Goal: Communication & Community: Answer question/provide support

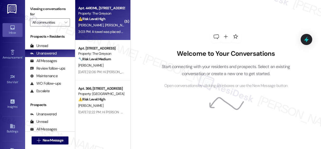
click at [113, 24] on span "[PERSON_NAME]" at bounding box center [117, 25] width 25 height 5
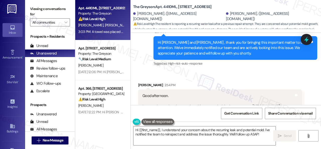
scroll to position [5908, 0]
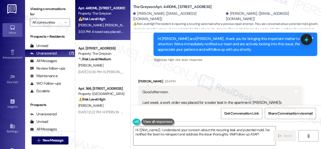
scroll to position [5933, 0]
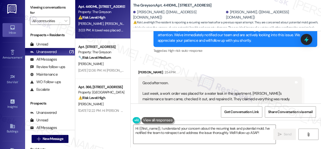
click at [237, 69] on div "Received via SMS Francisco Hernandez 2:54 PM Good afternoon. Last week, a work …" at bounding box center [220, 134] width 171 height 136
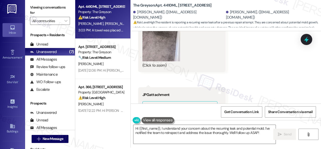
scroll to position [6159, 0]
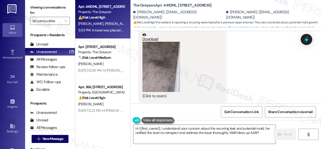
click at [159, 84] on button "Zoom image" at bounding box center [162, 67] width 38 height 50
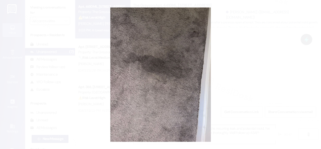
click at [190, 81] on button "Unzoom image" at bounding box center [160, 74] width 321 height 149
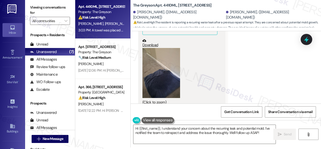
scroll to position [6285, 0]
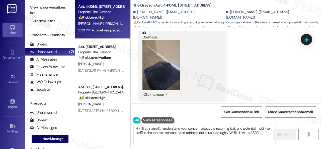
click at [154, 80] on button "Zoom image" at bounding box center [162, 65] width 38 height 50
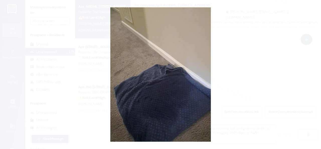
click at [183, 76] on button "Unzoom image" at bounding box center [160, 74] width 321 height 149
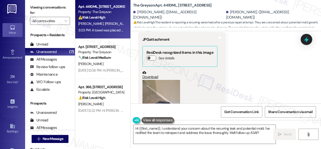
scroll to position [6335, 0]
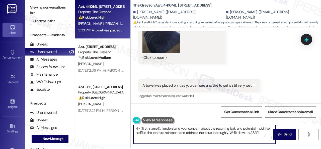
drag, startPoint x: 235, startPoint y: 129, endPoint x: 260, endPoint y: 132, distance: 25.1
click at [260, 132] on textarea "Hi {{first_name}}, I understand your concern about the recurring leak and poten…" at bounding box center [204, 134] width 142 height 19
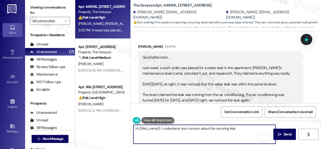
scroll to position [5958, 0]
drag, startPoint x: 139, startPoint y: 129, endPoint x: 160, endPoint y: 129, distance: 21.3
click at [160, 129] on textarea "Hi {{first_name}}, I understand your concern about the recurring leak." at bounding box center [204, 134] width 142 height 19
click at [239, 124] on div "Hi Francisco! I understand your concern about the recurring leak.  Send " at bounding box center [226, 139] width 190 height 38
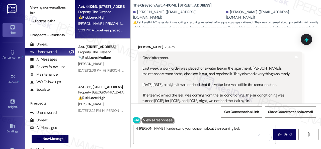
click at [235, 127] on textarea "Hi Francisco! I understand your concern about the recurring leak." at bounding box center [204, 134] width 142 height 19
click at [251, 128] on textarea "Hi Francisco! I understand your concern about the recurring leak." at bounding box center [204, 134] width 142 height 19
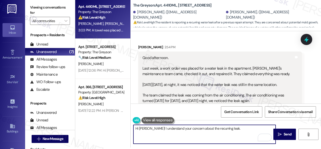
paste textarea "I'll be happy to submit a work order on your behalf. Can the maintenance team e…"
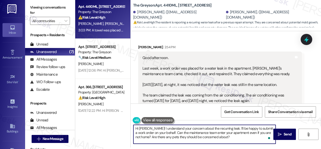
click at [135, 133] on textarea "Hi Francisco! I understand your concern about the recurring leak. I'll be happy…" at bounding box center [204, 134] width 142 height 19
click at [266, 129] on textarea "Hi Francisco! I understand your concern about the recurring leak. I'll be happy…" at bounding box center [204, 134] width 142 height 19
click at [174, 133] on textarea "Hi Francisco! I understand your concern about the recurring leak. I'll be happy…" at bounding box center [204, 134] width 142 height 19
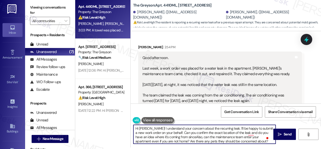
scroll to position [5983, 0]
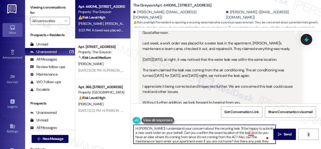
drag, startPoint x: 252, startPoint y: 133, endPoint x: 251, endPoint y: 131, distance: 2.8
click at [252, 133] on textarea "Hi Francisco! I understand your concern about the recurring leak. I'll be happy…" at bounding box center [204, 134] width 142 height 19
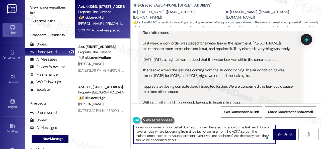
scroll to position [6, 0]
drag, startPoint x: 238, startPoint y: 138, endPoint x: 238, endPoint y: 147, distance: 8.5
click at [238, 147] on div "Hi Francisco! I understand your concern about the recurring leak. I'll be happy…" at bounding box center [226, 139] width 190 height 38
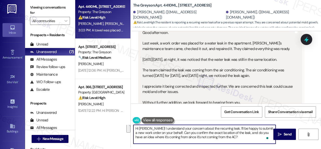
scroll to position [0, 0]
click at [230, 127] on textarea "Hi Francisco! I understand your concern about the recurring leak. I'll be happy…" at bounding box center [204, 134] width 142 height 19
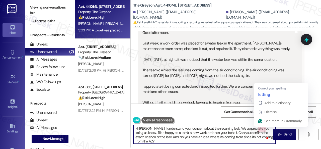
click at [260, 129] on textarea "Hi Francisco! I understand your concern about the recurring leak. We appreciate…" at bounding box center [204, 134] width 142 height 19
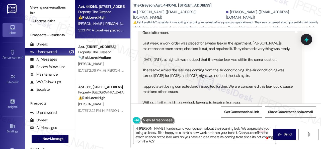
click at [195, 93] on div "Good afternoon. Last week, a work order was placed for a water leak in the apar…" at bounding box center [219, 75] width 152 height 91
click at [263, 129] on textarea "Hi Francisco! I understand your concern about the recurring leak. We appreciate…" at bounding box center [204, 134] width 142 height 19
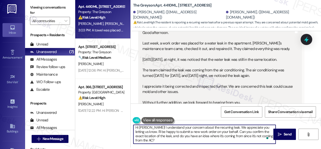
scroll to position [1, 0]
click at [165, 140] on textarea "Hi Francisco! I understand your concern about the recurring leak. We appreciate…" at bounding box center [204, 134] width 142 height 19
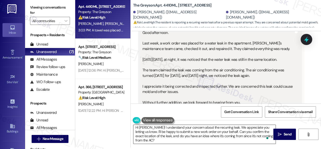
click at [218, 140] on textarea "Hi Francisco! I understand your concern about the recurring leak. We appreciate…" at bounding box center [204, 134] width 142 height 19
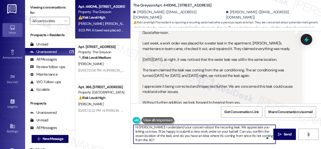
scroll to position [9, 0]
paste textarea "Note: Due to limited availability, our maintenance team isn't able to call or s…"
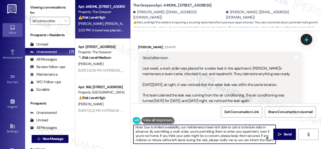
scroll to position [5983, 0]
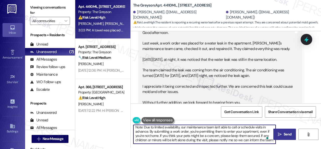
type textarea "Hi Francisco! I understand your concern about the recurring leak. We appreciate…"
click at [283, 136] on span "Send" at bounding box center [288, 133] width 10 height 5
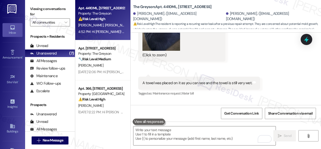
scroll to position [6360, 0]
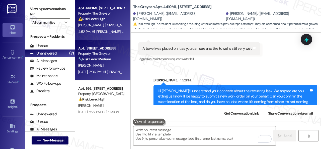
click at [113, 66] on div "[PERSON_NAME]" at bounding box center [101, 65] width 47 height 6
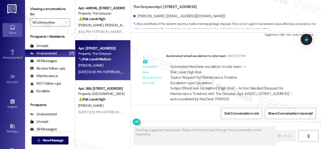
scroll to position [2442, 0]
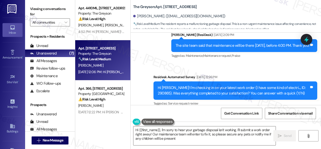
type textarea "Hi {{first_name}}, I'm sorry to hear your garbage disposal isn't working. I'll …"
click at [245, 71] on div "Survey, sent via SMS Residesk Automated Survey Aug 01, 2025 at 12:26 PM Hi Roy!…" at bounding box center [235, 91] width 171 height 40
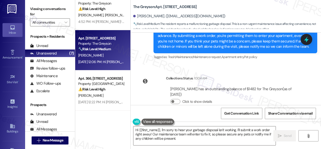
scroll to position [0, 0]
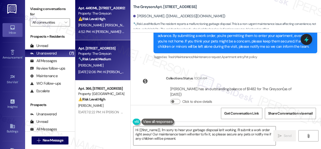
click at [113, 28] on div "A. Escobar F. Hernandez" at bounding box center [101, 25] width 47 height 6
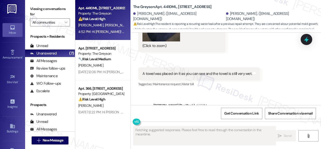
scroll to position [6426, 0]
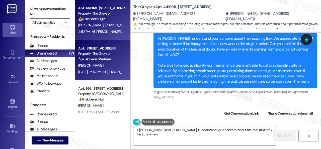
type textarea "Hi Francisco and Angelica, I understand your concern about the recurring leak. …"
click at [121, 58] on div "🔧 Risk Level: Medium The resident reports a malfunctioning garbage disposal. Th…" at bounding box center [101, 58] width 46 height 5
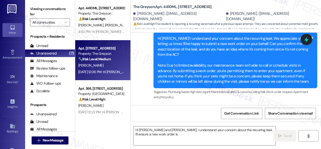
type textarea "Hi Francisco and Angelica, I understand your concern about the recurring leak. …"
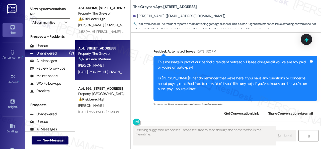
scroll to position [2479, 0]
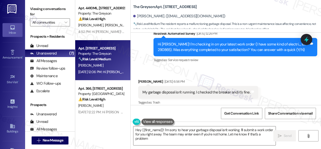
type textarea "Hey {{first_name}}! I'm sorry to hear your garbage disposal isn't working. I'll…"
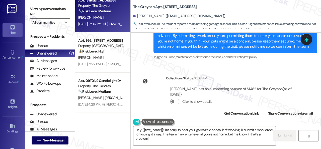
scroll to position [50, 0]
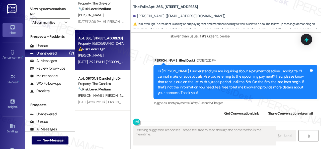
scroll to position [2, 0]
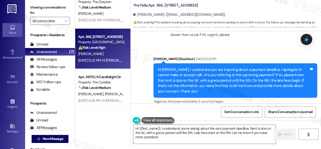
type textarea "Hi {{first_name}}, I understand you're asking about the rent payment deadline. …"
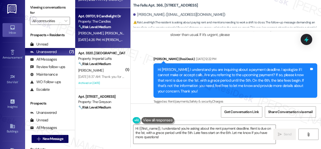
scroll to position [125, 0]
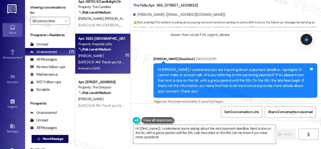
click at [113, 60] on div "Aug 30, 2025 at 8:37 AM: Thank you for your message. Our offices are currently …" at bounding box center [230, 62] width 304 height 5
type textarea "Fetching suggested responses. Please feel free to read through the conversation…"
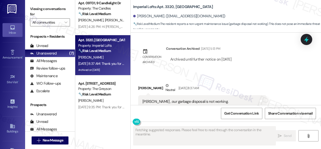
scroll to position [1496, 0]
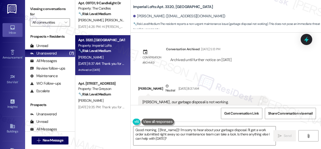
click at [251, 83] on div "Emmanuel Agholor Neutral Aug 30, 2025 at 8:37 AM" at bounding box center [202, 89] width 128 height 12
click at [262, 83] on div "Emmanuel Agholor Neutral Aug 30, 2025 at 8:37 AM" at bounding box center [202, 89] width 128 height 12
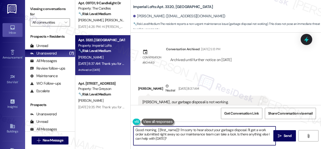
drag, startPoint x: 136, startPoint y: 129, endPoint x: 156, endPoint y: 128, distance: 20.3
click at [156, 128] on textarea "Good morning, {{first_name}}! I'm sorry to hear about your garbage disposal. I'…" at bounding box center [204, 135] width 142 height 19
click at [166, 130] on textarea "Hello {{first_name}}! I'm sorry to hear about your garbage disposal. I'll get a…" at bounding box center [204, 135] width 142 height 19
paste textarea "apologize for the late reply because I am away during weekends.I"
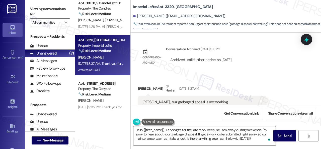
drag, startPoint x: 236, startPoint y: 138, endPoint x: 222, endPoint y: 136, distance: 13.9
click at [236, 138] on textarea "Hello {{first_name}}! I apologize for the late reply because I am away during w…" at bounding box center [204, 135] width 142 height 19
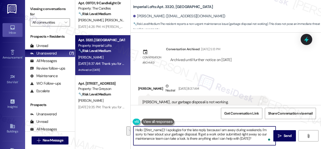
drag, startPoint x: 197, startPoint y: 135, endPoint x: 252, endPoint y: 140, distance: 55.5
click at [252, 140] on textarea "Hello {{first_name}}! I apologize for the late reply because I am away during w…" at bounding box center [204, 135] width 142 height 19
paste textarea "s there already a work order for the issue? If so, may I have the work order nu…"
click at [186, 141] on textarea "Hello {{first_name}}! I apologize for the late reply because I am away during w…" at bounding box center [204, 135] width 142 height 19
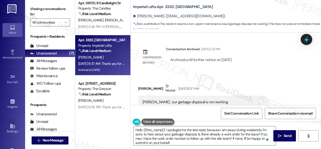
click at [266, 72] on div "Received via SMS Emmanuel Agholor Neutral Aug 30, 2025 at 8:37 AM Gm sarah , ou…" at bounding box center [226, 133] width 190 height 122
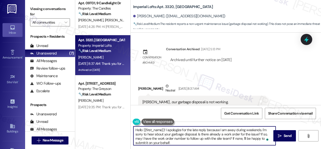
click at [178, 141] on textarea "Hello {{first_name}}! I apologize for the late reply because I am away during w…" at bounding box center [204, 135] width 142 height 19
paste textarea "or is it not turning on at all? Any specific details or photos, if available, w…"
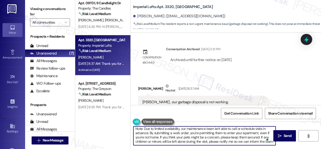
scroll to position [12, 0]
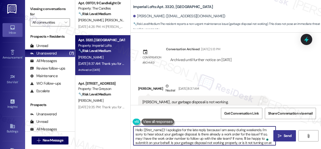
type textarea "Hello {{first_name}}! I apologize for the late reply because I am away during w…"
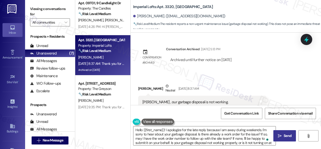
click at [283, 134] on span "Send" at bounding box center [288, 135] width 10 height 5
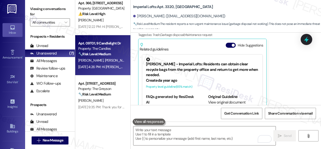
scroll to position [151, 0]
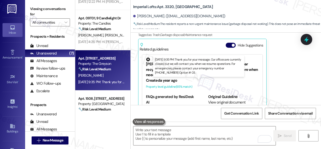
click at [116, 77] on div "J. Wong" at bounding box center [101, 75] width 47 height 6
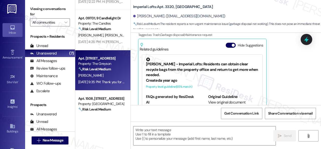
type textarea "Fetching suggested responses. Please feel free to read through the conversation…"
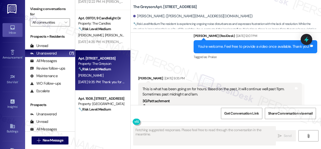
scroll to position [2230, 0]
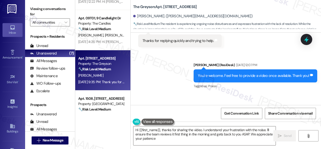
type textarea "Hi {{first_name}}, thanks for sharing the video. I understand your frustration …"
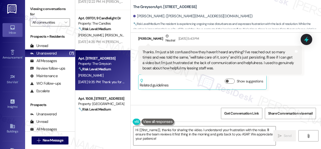
scroll to position [2160, 0]
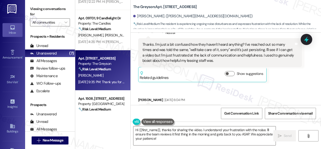
click at [163, 7] on b "The Greyson: Apt. 4230RL, 4460 Mountain Laurel Road" at bounding box center [164, 6] width 63 height 5
click at [171, 7] on b "The Greyson: Apt. 4230RL, 4460 Mountain Laurel Road" at bounding box center [164, 6] width 63 height 5
copy b "4230RL"
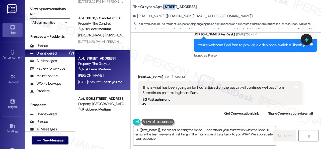
scroll to position [2286, 0]
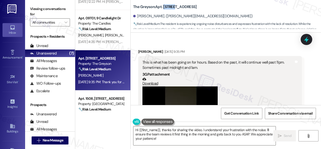
click at [146, 77] on link "Download" at bounding box center [219, 81] width 152 height 9
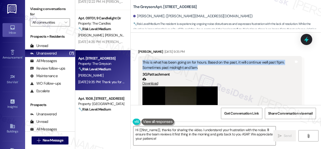
drag, startPoint x: 141, startPoint y: 57, endPoint x: 199, endPoint y: 61, distance: 58.1
click at [199, 61] on div "This is what has been going on for hours. Based on the past, it will continue w…" at bounding box center [220, 101] width 164 height 91
copy div "This is what has been going on for hours. Based on the past, it will continue w…"
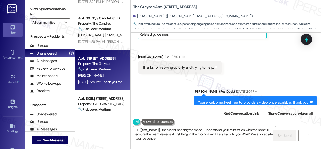
scroll to position [2210, 0]
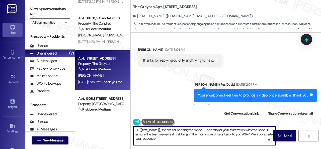
drag, startPoint x: 146, startPoint y: 135, endPoint x: 249, endPoint y: 136, distance: 103.1
click at [249, 136] on textarea "Hi {{first_name}}, thanks for sharing the video. I understand your frustration …" at bounding box center [204, 135] width 142 height 19
click at [245, 134] on textarea "Hi {{first_name}}, thanks for sharing the video. I understand your frustration …" at bounding box center [204, 135] width 142 height 19
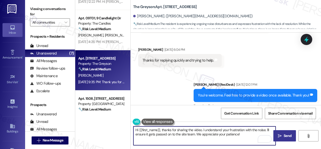
type textarea "Hi {{first_name}}, thanks for sharing the video. I understand your frustration …"
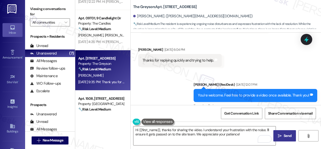
drag, startPoint x: 285, startPoint y: 133, endPoint x: 285, endPoint y: 131, distance: 2.8
click at [285, 133] on span "Send" at bounding box center [288, 135] width 8 height 5
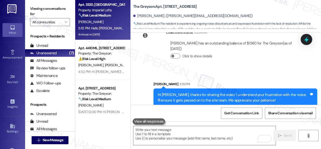
scroll to position [0, 0]
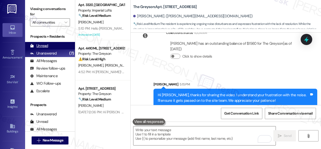
click at [45, 45] on div "Unread" at bounding box center [39, 45] width 18 height 5
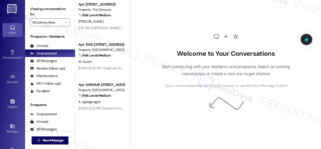
scroll to position [208, 0]
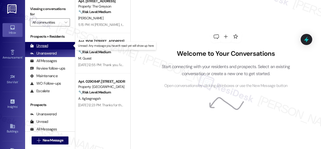
click at [47, 45] on div "Unread" at bounding box center [39, 45] width 18 height 5
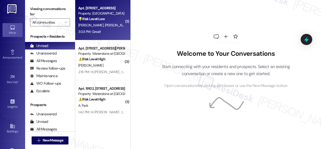
click at [113, 27] on div "[PERSON_NAME] [PERSON_NAME]" at bounding box center [101, 25] width 47 height 6
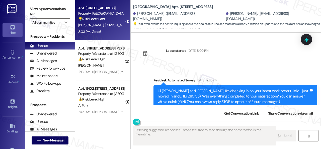
scroll to position [2822, 0]
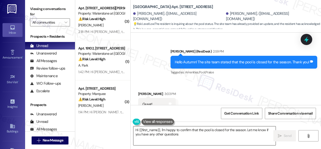
type textarea "Hi {{first_name}}, I'm happy to confirm that the pool is closed for the season.…"
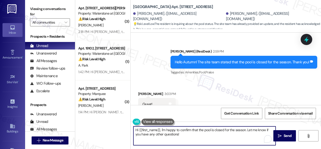
drag, startPoint x: 189, startPoint y: 135, endPoint x: 128, endPoint y: 129, distance: 61.0
click at [128, 129] on div "( 3 ) Apt. 2106, [STREET_ADDRESS][PERSON_NAME] Property: Waterstone at [GEOGRAP…" at bounding box center [198, 74] width 246 height 149
click at [205, 80] on div "Received via SMS [PERSON_NAME] 3:03 PM Great! Tags and notes Tagged as: Praise …" at bounding box center [226, 101] width 190 height 42
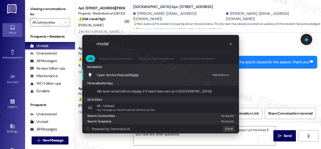
click at [216, 75] on div "Add shortcut" at bounding box center [221, 74] width 17 height 5
drag, startPoint x: 116, startPoint y: 44, endPoint x: 80, endPoint y: 43, distance: 35.7
click at [80, 43] on div ".cls-1{fill:#0a055f;}.cls-2{fill:#0cc4c4;} resideskLogoBlueOrange modal All Sea…" at bounding box center [160, 84] width 169 height 108
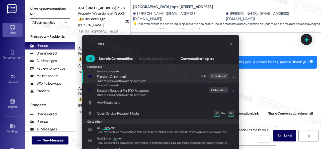
click at [203, 76] on div "Edit" at bounding box center [204, 76] width 5 height 5
drag, startPoint x: 109, startPoint y: 43, endPoint x: 73, endPoint y: 43, distance: 36.1
click at [73, 43] on div ".cls-1{fill:#0a055f;}.cls-2{fill:#0cc4c4;} resideskLogoBlueOrange esca All Sear…" at bounding box center [160, 74] width 321 height 149
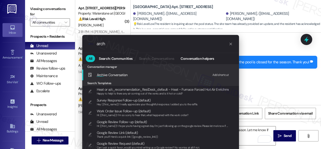
type input "arch"
click at [218, 75] on div "Add shortcut" at bounding box center [221, 74] width 17 height 5
click at [113, 76] on span "Arch ive Conversation" at bounding box center [112, 75] width 31 height 5
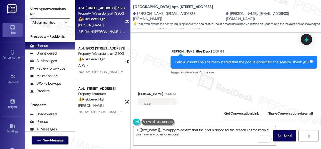
click at [110, 27] on div "[PERSON_NAME]" at bounding box center [101, 25] width 47 height 6
type textarea "Fetching suggested responses. Please feel free to read through the conversation…"
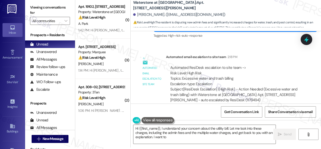
scroll to position [4638, 0]
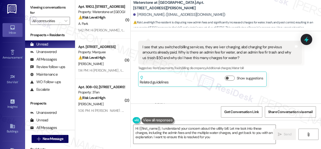
type textarea "Hi {{first_name}}, I understand your concern about the utility bill. Let me loo…"
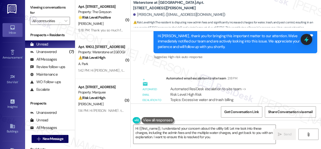
scroll to position [4738, 0]
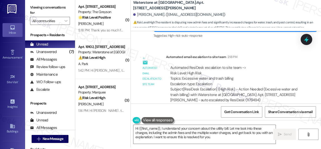
click at [275, 65] on div "Automated ResiDesk escalation to site team -> Risk Level: High Risk Topics: Exc…" at bounding box center [233, 76] width 127 height 22
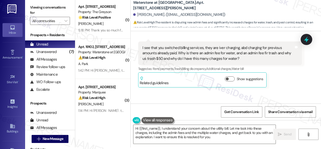
scroll to position [4613, 0]
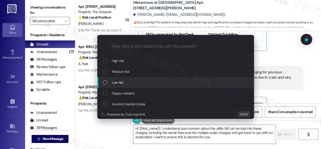
click at [114, 83] on span "Low risk" at bounding box center [118, 83] width 12 height 6
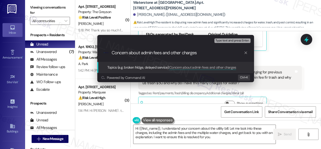
type input "Concern about admin fees and other charges."
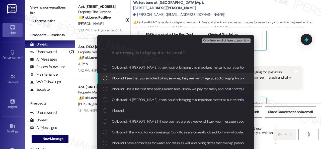
click at [131, 78] on span "Inbound: I see that you switched billing services, they are iver charging, abd …" at bounding box center [297, 78] width 371 height 6
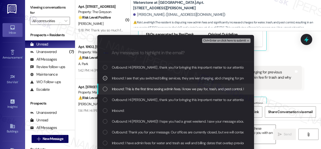
click at [132, 89] on span "Inbound: This is the first time seeing admin fees. I know we pay for, trash, an…" at bounding box center [289, 89] width 355 height 6
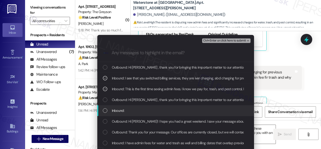
click at [117, 110] on span "Inbound:" at bounding box center [118, 111] width 13 height 6
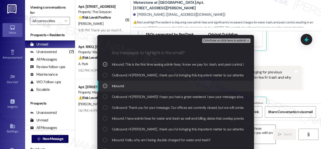
scroll to position [25, 0]
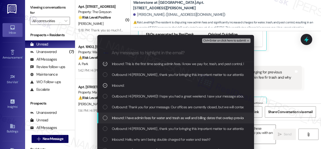
click at [123, 117] on span "Inbound: I have admin fees for water and trash as well and billing dates that o…" at bounding box center [201, 118] width 179 height 6
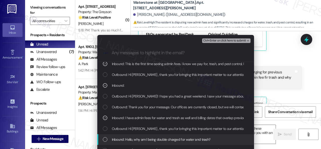
drag, startPoint x: 124, startPoint y: 139, endPoint x: 126, endPoint y: 137, distance: 2.6
click at [124, 139] on span "Inbound: Hello, why am I being double charged for water and trash?" at bounding box center [161, 140] width 99 height 6
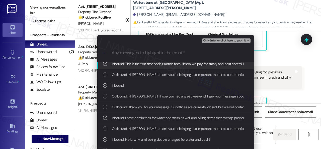
click at [219, 40] on span "Ctrl+Enter or click here to submit" at bounding box center [224, 41] width 43 height 4
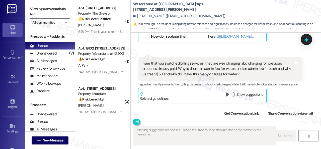
scroll to position [4648, 0]
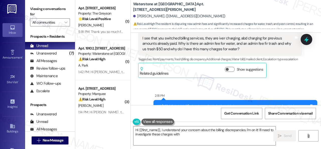
click at [274, 87] on div "Sent via SMS 2:18 PM Hi Karyl , thank you for bringing this important matter to…" at bounding box center [226, 108] width 190 height 53
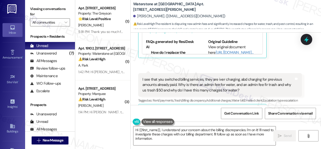
scroll to position [4598, 0]
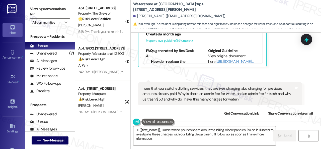
drag, startPoint x: 270, startPoint y: 63, endPoint x: 262, endPoint y: 70, distance: 9.6
click at [270, 63] on div "Received via SMS Karyl Bridgeford Neutral 2:17 PM This is the first time seeing…" at bounding box center [220, 8] width 171 height 125
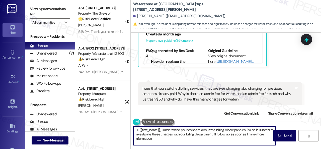
click at [114, 121] on div "( 1 ) Apt. 4230RL, 4460 Mountain Laurel Road Property: The Greyson 🌟 Risk Level…" at bounding box center [198, 74] width 246 height 149
paste textarea "I will forward your concern to the site team and get back to you as soon as I r…"
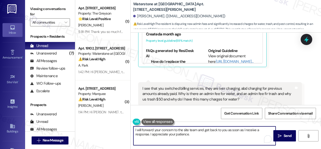
click at [161, 129] on textarea "I will forward your concern to the site team and get back to you as soon as I r…" at bounding box center [204, 135] width 142 height 19
click at [173, 129] on textarea "I will forward your concern to the site team and get back to you as soon as I r…" at bounding box center [204, 135] width 142 height 19
click at [202, 136] on textarea "I will forward your concerns to the site team and get back to you as soon as I …" at bounding box center [204, 135] width 142 height 19
type textarea "I will forward your concerns to the site team and get back to you as soon as I …"
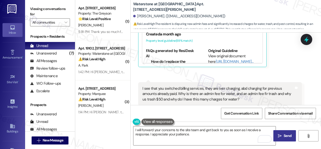
drag, startPoint x: 287, startPoint y: 136, endPoint x: 287, endPoint y: 132, distance: 3.3
click at [287, 136] on span "Send" at bounding box center [288, 135] width 8 height 5
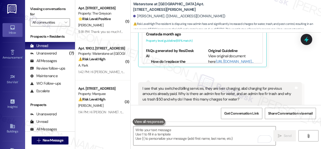
scroll to position [4623, 0]
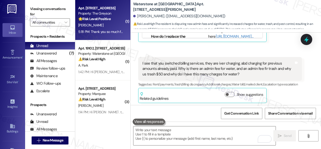
click at [99, 21] on strong "🌟 Risk Level: Positive" at bounding box center [94, 19] width 32 height 5
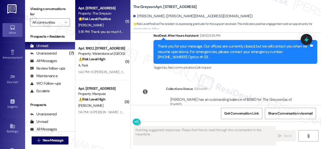
scroll to position [2542, 0]
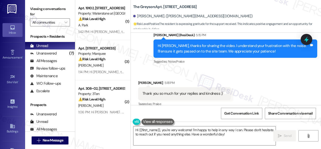
drag, startPoint x: 147, startPoint y: 132, endPoint x: 69, endPoint y: 104, distance: 83.3
click at [102, 122] on div "( 1 ) Apt. 19102, 6855 S Mason Rd Property: Waterstone at Cinco Ranch ⚠️ Risk L…" at bounding box center [198, 74] width 246 height 149
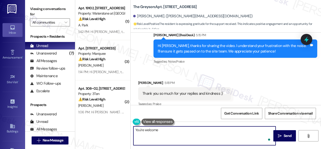
type textarea "You're welcome!"
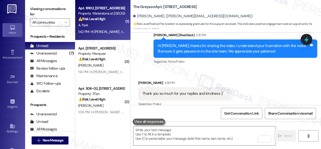
click at [104, 26] on div "A. Park" at bounding box center [101, 25] width 47 height 6
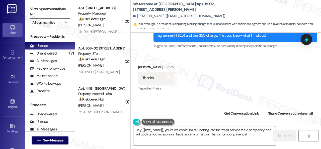
scroll to position [9969, 0]
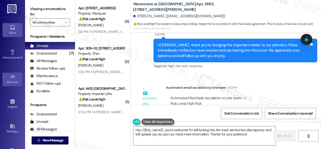
click at [82, 104] on div "( 3 ) Apt. 425, 1400 Nicollet Ave Property: Marquee ⚠️ Risk Level: High The res…" at bounding box center [198, 74] width 246 height 149
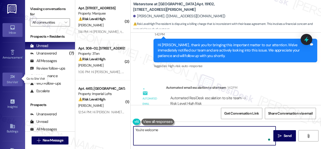
type textarea "You're welcome."
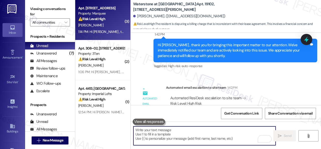
scroll to position [9848, 0]
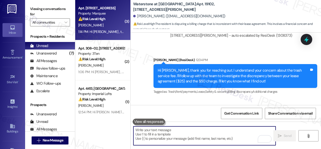
click at [109, 23] on div "A. Becerra" at bounding box center [101, 25] width 47 height 6
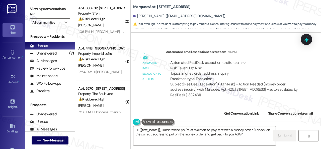
scroll to position [2, 0]
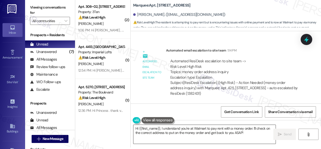
drag, startPoint x: 256, startPoint y: 137, endPoint x: 247, endPoint y: 133, distance: 10.2
click at [256, 137] on textarea "Hi {{first_name}}, I understand you're at Walmart to pay rent with a money orde…" at bounding box center [204, 134] width 142 height 19
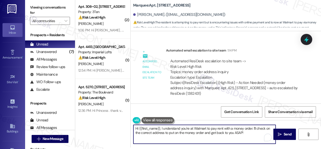
drag, startPoint x: 246, startPoint y: 133, endPoint x: 161, endPoint y: 128, distance: 85.2
click at [161, 128] on textarea "Hi {{first_name}}, I understand you're at Walmart to pay rent with a money orde…" at bounding box center [204, 134] width 142 height 19
paste textarea "'m sorry for the delayed response. Please don’t hesitate to confirm if you stil…"
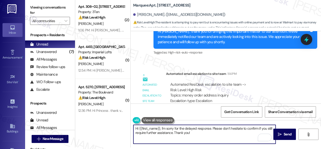
scroll to position [2351, 0]
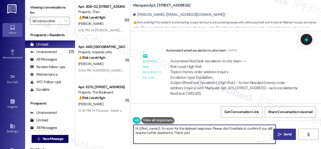
type textarea "Hi {{first_name}}, I'm sorry for the delayed response. Please don’t hesitate to…"
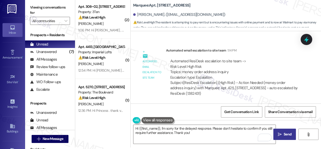
click at [278, 135] on icon "" at bounding box center [280, 134] width 4 height 4
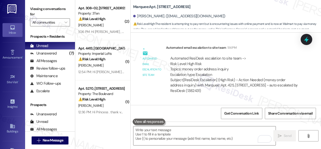
scroll to position [2391, 0]
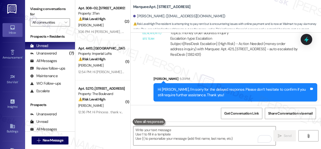
drag, startPoint x: 116, startPoint y: 28, endPoint x: 132, endPoint y: 38, distance: 19.8
click at [115, 27] on div "R. Jones" at bounding box center [101, 25] width 47 height 6
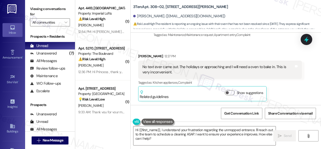
scroll to position [1704, 0]
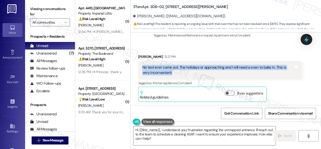
drag, startPoint x: 143, startPoint y: 66, endPoint x: 172, endPoint y: 72, distance: 29.1
click at [172, 72] on div "No text ever came out. The holidays or approaching and I will need a oven to ba…" at bounding box center [219, 70] width 152 height 11
copy div "No text ever came out. The holidays or approaching and I will need a oven to ba…"
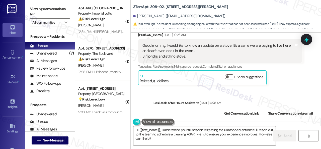
scroll to position [1453, 0]
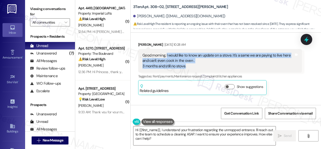
drag, startPoint x: 167, startPoint y: 55, endPoint x: 185, endPoint y: 66, distance: 21.7
click at [185, 66] on div "Good morning, I would like to know an update on a stove. It's a same we are pay…" at bounding box center [219, 61] width 152 height 16
copy div "I would like to know an update on a stove. It's a same we are paying to live he…"
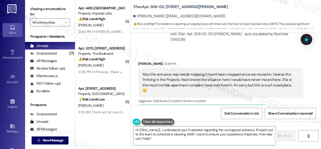
scroll to position [1880, 0]
drag, startPoint x: 150, startPoint y: 6, endPoint x: 162, endPoint y: 6, distance: 12.0
click at [162, 6] on b "3Ten: Apt. 308~02, 310 Dickinson Rd" at bounding box center [180, 6] width 95 height 5
drag, startPoint x: 162, startPoint y: 7, endPoint x: 143, endPoint y: 8, distance: 19.6
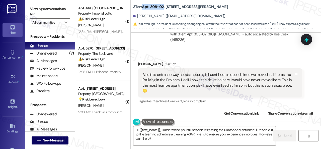
click at [143, 8] on b "3Ten: Apt. 308~02, 310 Dickinson Rd" at bounding box center [180, 6] width 95 height 5
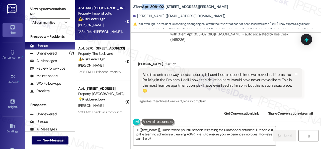
copy b "Apt. 308~02"
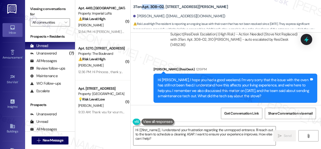
scroll to position [1603, 0]
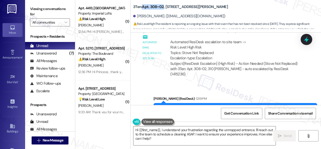
drag, startPoint x: 159, startPoint y: 7, endPoint x: 152, endPoint y: 7, distance: 7.0
click at [159, 7] on b "3Ten: Apt. 308~02, 310 Dickinson Rd" at bounding box center [180, 6] width 95 height 5
click at [151, 7] on b "3Ten: Apt. 308~02, 310 Dickinson Rd" at bounding box center [180, 6] width 95 height 5
drag, startPoint x: 151, startPoint y: 6, endPoint x: 163, endPoint y: 6, distance: 12.8
click at [163, 6] on b "3Ten: Apt. 308~02, 310 Dickinson Rd" at bounding box center [180, 6] width 95 height 5
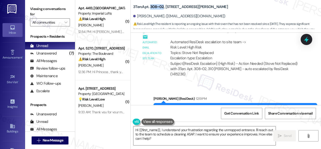
copy b "308~02"
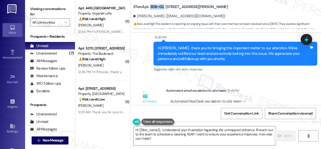
scroll to position [1980, 0]
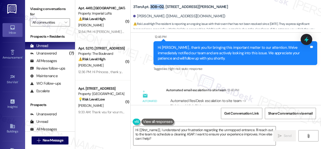
click at [267, 85] on div "Automated email escalation to site team Automated email escalation to site team…" at bounding box center [220, 114] width 171 height 60
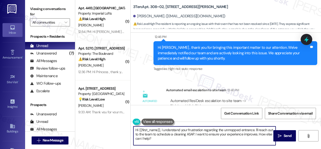
drag, startPoint x: 131, startPoint y: 126, endPoint x: 137, endPoint y: 128, distance: 6.5
click at [124, 123] on div "( 1 ) Apt. 4413, 2 Stadium Dr Property: Imperial Lofts ⚠️ Risk Level: High The …" at bounding box center [198, 74] width 246 height 149
paste textarea "I've made a follow-up with the site team regarding your"
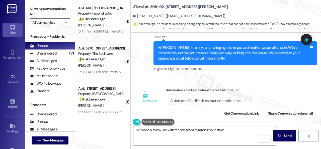
click at [268, 91] on div "Automated email escalation to site team 12:46 PM" at bounding box center [234, 90] width 136 height 7
click at [240, 131] on textarea "I've made a follow-up with the site team regarding your stove." at bounding box center [204, 135] width 142 height 19
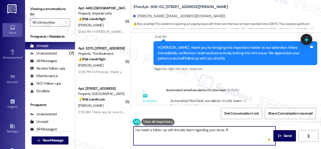
paste textarea "get back to you as soon as I receive a response. I appreciate your patience."
type textarea "I've made a follow-up with the site team regarding your stove. I'll get back to…"
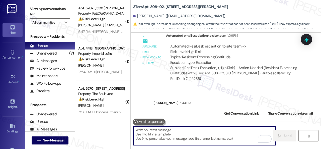
scroll to position [2221, 0]
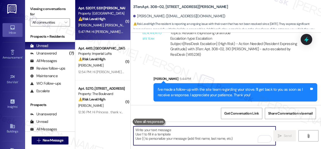
click at [111, 24] on div "B. Triana D. Triana" at bounding box center [101, 25] width 47 height 6
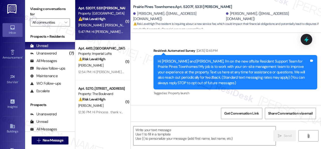
type textarea "Fetching suggested responses. Please feel free to read through the conversation…"
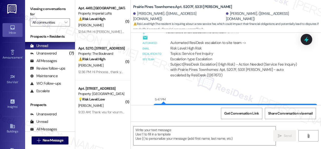
scroll to position [1340, 0]
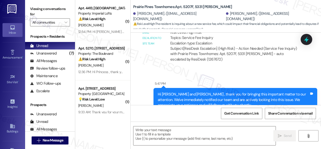
click at [178, 70] on div "Sent via SMS 5:47 PM Hi Deidra and Brandyn , thank you for bringing this import…" at bounding box center [226, 93] width 190 height 46
click at [258, 55] on div "Automated ResiDesk escalation to site team -> Risk Level: High Risk Topics: Ser…" at bounding box center [234, 43] width 136 height 45
click at [180, 136] on textarea at bounding box center [204, 135] width 142 height 19
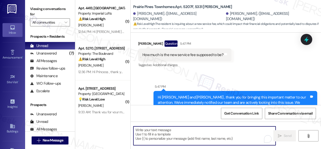
scroll to position [1190, 0]
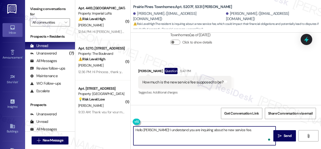
paste textarea "The site team has been informed about your inquiry or concern. I'll get back to…"
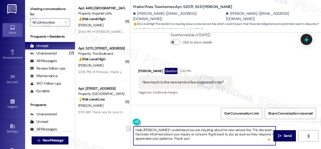
drag, startPoint x: 184, startPoint y: 134, endPoint x: 201, endPoint y: 134, distance: 16.6
click at [201, 134] on textarea "Hello Brandyn! I understand you are inquiring about he new service fee. The sit…" at bounding box center [204, 135] width 142 height 19
click at [196, 139] on textarea "Hello Brandyn! I understand you are inquiring about he new service fee. The sit…" at bounding box center [204, 135] width 142 height 19
type textarea "Hello Brandyn! I understand you are inquiring about he new service fee. The sit…"
click at [284, 136] on span "Send" at bounding box center [288, 135] width 8 height 5
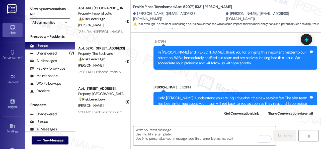
scroll to position [1386, 0]
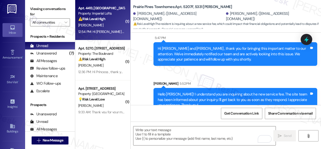
click at [112, 28] on div "J. Futrell" at bounding box center [101, 25] width 47 height 6
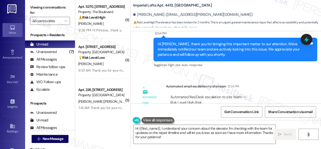
scroll to position [1689, 0]
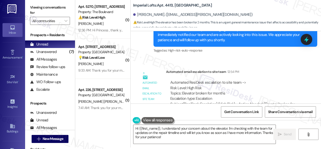
click at [114, 125] on div "( 1 ) Apt. 5270, 4800 Skyline Dr Property: The Boulevard ⚠️ Risk Level: High Th…" at bounding box center [198, 72] width 246 height 149
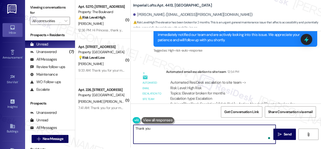
type textarea "Thank you."
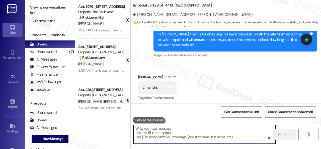
scroll to position [1569, 0]
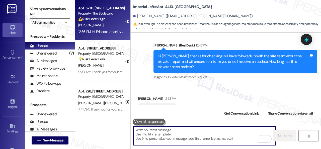
click at [114, 28] on div "P. Becker-Ricketts" at bounding box center [101, 25] width 47 height 6
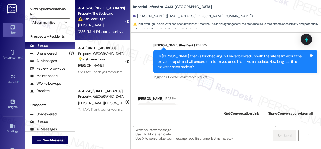
type textarea "Fetching suggested responses. Please feel free to read through the conversation…"
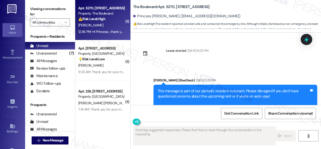
scroll to position [3175, 0]
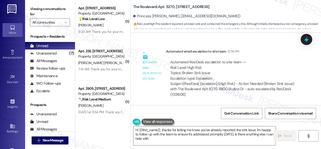
type textarea "Hi {{first_name}}, thanks for letting me know you've already reported the sink …"
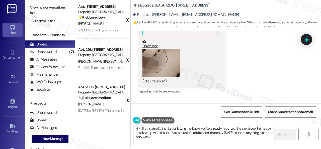
scroll to position [2699, 0]
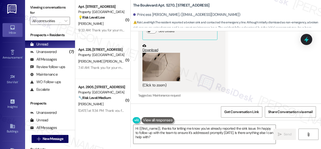
click at [157, 67] on button "Zoom image" at bounding box center [162, 67] width 38 height 28
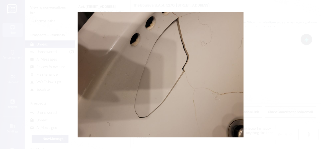
click at [198, 71] on button "Unzoom image" at bounding box center [160, 74] width 321 height 149
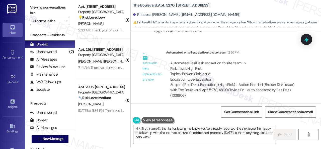
scroll to position [3175, 0]
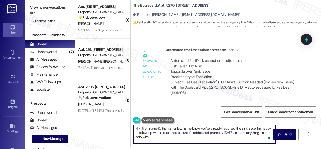
drag, startPoint x: 256, startPoint y: 128, endPoint x: 256, endPoint y: 140, distance: 12.3
click at [256, 140] on textarea "Hi {{first_name}}, thanks for letting me know you've already reported the sink …" at bounding box center [204, 134] width 142 height 19
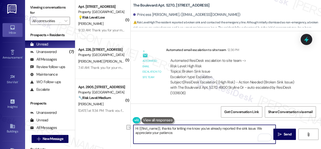
drag, startPoint x: 163, startPoint y: 127, endPoint x: 133, endPoint y: 129, distance: 29.7
click at [133, 129] on div "Hi {{first_name}}, thanks for letting me know you've already reported the sink …" at bounding box center [204, 133] width 143 height 19
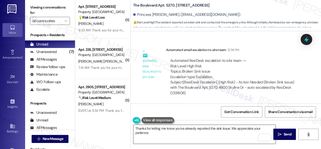
click at [244, 132] on textarea "Thanks for letting me know you've already reported the sink issue. We appreciat…" at bounding box center [204, 134] width 142 height 19
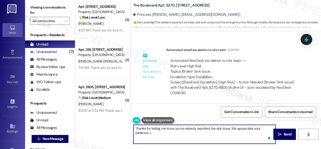
paste textarea "et me know if you have an update or need anything else."
click at [169, 134] on textarea "Thanks for letting me know you've already reported the sink issue. We appreciat…" at bounding box center [204, 134] width 142 height 19
click at [243, 134] on textarea "Thanks for letting me know you've already reported the sink issue. We appreciat…" at bounding box center [204, 134] width 142 height 19
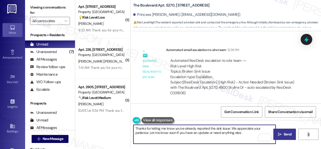
type textarea "Thanks for letting me know you've already reported the sink issue. We appreciat…"
click at [286, 135] on span "Send" at bounding box center [288, 133] width 8 height 5
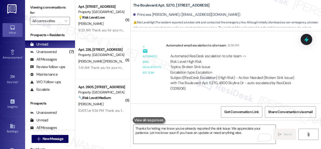
scroll to position [3055, 0]
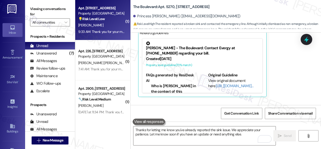
click at [113, 23] on div "[PERSON_NAME]" at bounding box center [101, 25] width 47 height 6
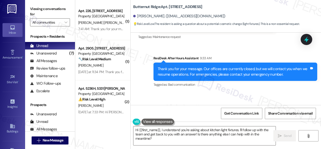
scroll to position [639, 0]
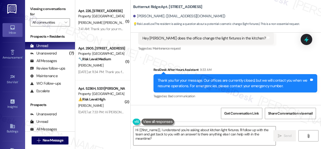
click at [150, 65] on div "Sent via SMS ResiDesk After Hours Assistant 9:33 AM Thank you for your message.…" at bounding box center [235, 83] width 171 height 40
click at [216, 54] on div "Received via SMS Richard Kruchten Question 9:33 AM Hey Sarah does the office ch…" at bounding box center [206, 38] width 143 height 36
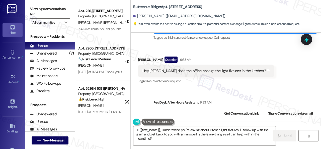
scroll to position [589, 0]
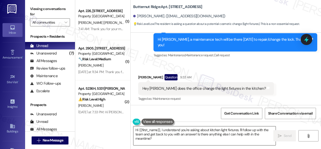
click at [209, 131] on textarea "Hi {{first_name}}, I understand you're asking about kitchen light fixtures. I'l…" at bounding box center [204, 135] width 142 height 19
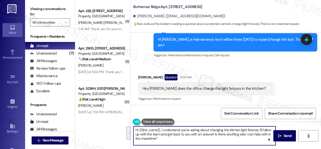
drag, startPoint x: 259, startPoint y: 129, endPoint x: 264, endPoint y: 140, distance: 11.9
click at [264, 140] on textarea "Hi {{first_name}}, I understand you're asking about changing the kitchen light …" at bounding box center [204, 135] width 142 height 19
drag, startPoint x: 170, startPoint y: 135, endPoint x: 171, endPoint y: 128, distance: 6.5
click at [170, 135] on textarea "Hi {{first_name}}, I understand you're asking about changing the kitchen light …" at bounding box center [204, 135] width 142 height 19
click at [218, 135] on textarea "Hi {{first_name}}, I understand you're asking about changing the kitchen light …" at bounding box center [204, 135] width 142 height 19
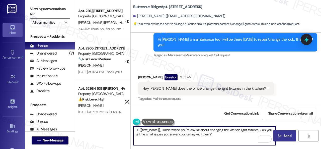
type textarea "Hi {{first_name}}, I understand you're asking about changing the kitchen light …"
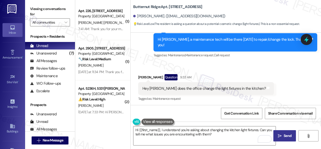
click at [285, 136] on span "Send" at bounding box center [288, 135] width 8 height 5
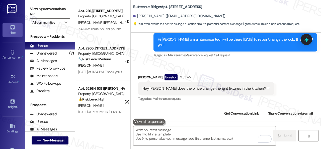
scroll to position [590, 0]
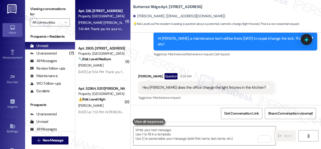
click at [111, 27] on div "7:41 AM: Thank you for your message. Our offices are currently closed, but we w…" at bounding box center [231, 29] width 306 height 5
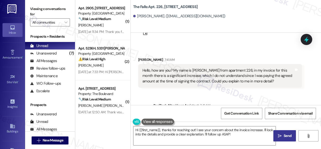
scroll to position [60, 0]
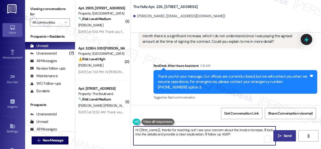
drag, startPoint x: 171, startPoint y: 135, endPoint x: 240, endPoint y: 137, distance: 69.8
click at [240, 137] on textarea "Hi {{first_name}}, thanks for reaching out! I see your concern about the invoic…" at bounding box center [204, 135] width 142 height 19
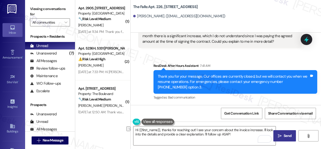
click at [246, 96] on div "Tagged as: Bad communication Click to highlight conversations about Bad communi…" at bounding box center [236, 97] width 164 height 7
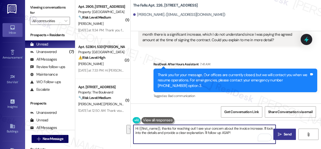
drag, startPoint x: 263, startPoint y: 128, endPoint x: 265, endPoint y: 132, distance: 4.2
click at [265, 132] on textarea "Hi {{first_name}}, thanks for reaching out! I see your concern about the invoic…" at bounding box center [204, 134] width 142 height 19
paste textarea "will forward your inquiry to the site team and get back to you as soon as I rec…"
type textarea "Hi {{first_name}}, thanks for reaching out! I see your concern about the invoic…"
click at [284, 135] on span "Send" at bounding box center [288, 133] width 8 height 5
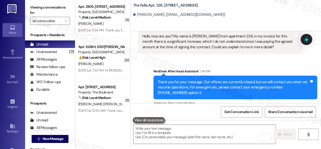
scroll to position [106, 0]
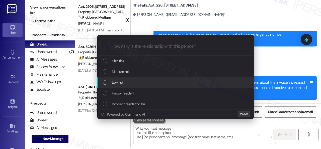
click at [117, 82] on span "Low risk" at bounding box center [118, 83] width 12 height 6
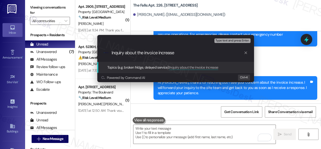
type input "Inquiry about the invoice increase."
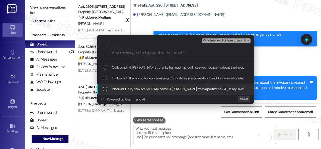
click at [130, 90] on span "Inbound: Hello, how are you? My name is María Rivera from apartment 226, in my …" at bounding box center [314, 89] width 404 height 6
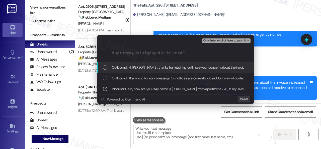
click at [234, 39] on span "Ctrl+Enter or click here to submit" at bounding box center [224, 41] width 43 height 4
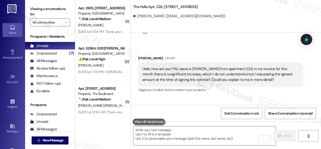
scroll to position [21, 0]
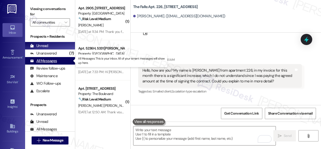
click at [50, 61] on div "All Messages" at bounding box center [43, 60] width 27 height 5
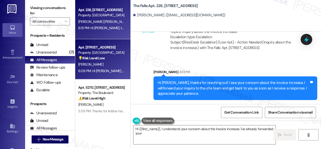
scroll to position [2, 0]
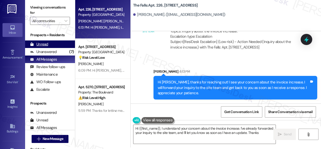
click at [43, 46] on div "Unread" at bounding box center [39, 44] width 18 height 5
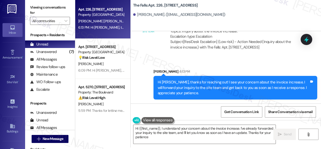
type textarea "Hi {{first_name}}, I understand your concern about the invoice increase. I've a…"
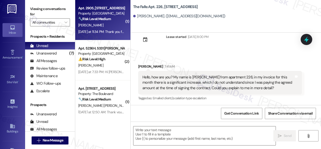
scroll to position [14, 0]
type textarea "Fetching suggested responses. Please feel free to read through the conversation…"
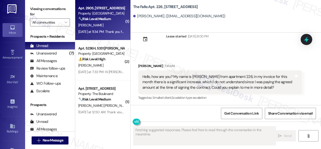
click at [110, 26] on div "[PERSON_NAME]" at bounding box center [101, 25] width 47 height 6
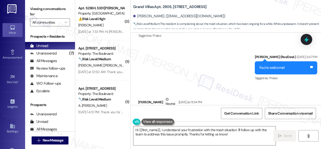
scroll to position [5662, 0]
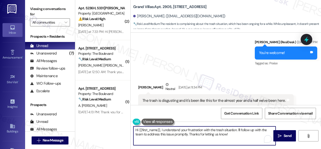
drag, startPoint x: 181, startPoint y: 132, endPoint x: 209, endPoint y: 128, distance: 28.8
click at [209, 128] on textarea "Hi {{first_name}}, I understand your frustration with the trash situation. I'll…" at bounding box center [204, 135] width 142 height 19
drag, startPoint x: 227, startPoint y: 130, endPoint x: 239, endPoint y: 130, distance: 12.5
click at [239, 130] on textarea "Hi {{first_name}}, I understand you have a concern about trash situation. I'll …" at bounding box center [204, 135] width 142 height 19
drag, startPoint x: 228, startPoint y: 129, endPoint x: 230, endPoint y: 135, distance: 6.7
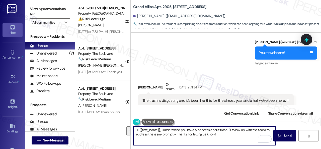
click at [230, 135] on textarea "Hi {{first_name}}, I understand you have a concern about trash. I'll follow up …" at bounding box center [204, 135] width 142 height 19
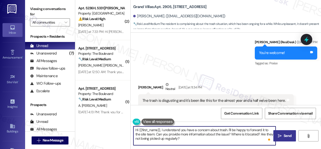
type textarea "Hi {{first_name}}, I understand you have a concern about trash. I'll be happy t…"
click at [284, 135] on span "Send" at bounding box center [288, 135] width 8 height 5
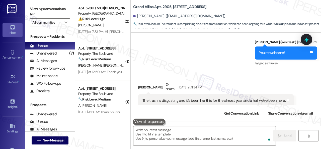
scroll to position [5657, 0]
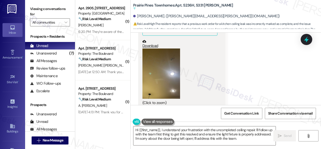
scroll to position [2953, 0]
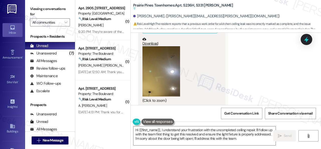
click at [167, 79] on button "Zoom image" at bounding box center [162, 71] width 38 height 50
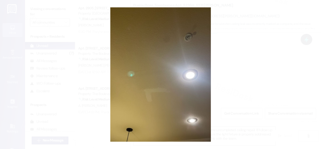
click at [175, 68] on button "Unzoom image" at bounding box center [160, 74] width 321 height 149
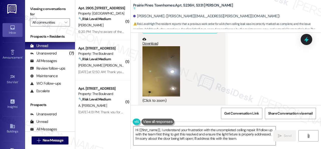
click at [163, 66] on button "Zoom image" at bounding box center [162, 71] width 38 height 50
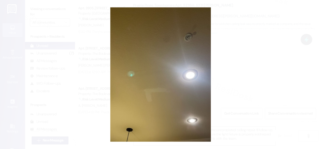
click at [186, 55] on button "Unzoom image" at bounding box center [160, 74] width 321 height 149
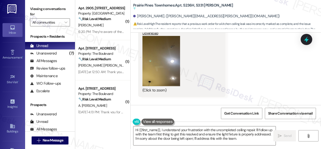
scroll to position [3003, 0]
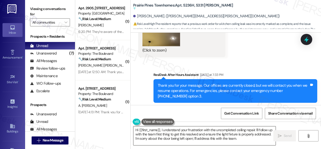
click at [256, 128] on textarea "Hi {{first_name}}, I understand your frustration with the uncompleted ceiling r…" at bounding box center [204, 135] width 142 height 19
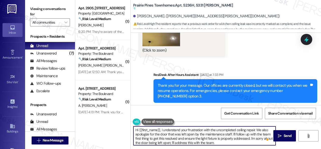
click at [228, 135] on textarea "Hi {{first_name}}, I understand your frustration with the uncompleted ceiling r…" at bounding box center [204, 135] width 142 height 19
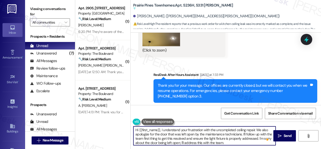
scroll to position [1, 0]
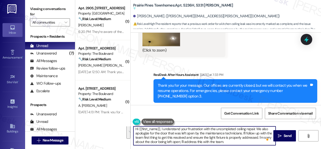
drag, startPoint x: 243, startPoint y: 133, endPoint x: 245, endPoint y: 144, distance: 11.3
click at [245, 144] on textarea "Hi {{first_name}}, I understand your frustration with the uncompleted ceiling r…" at bounding box center [204, 135] width 142 height 19
click at [178, 138] on textarea "Hi {{first_name}}, I understand your frustration with the uncompleted ceiling r…" at bounding box center [204, 135] width 142 height 19
drag, startPoint x: 149, startPoint y: 138, endPoint x: 237, endPoint y: 144, distance: 87.8
click at [237, 144] on textarea "Hi {{first_name}}, I understand your frustration with the uncompleted ceiling r…" at bounding box center [204, 135] width 142 height 19
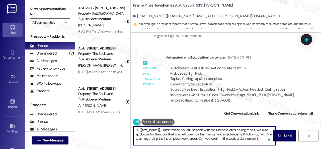
scroll to position [2, 0]
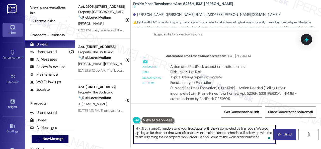
type textarea "Hi {{first_name}}, I understand your frustration with the uncompleted ceiling r…"
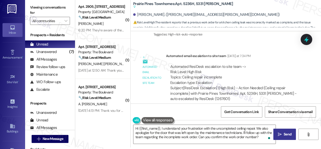
click at [285, 133] on span "Send" at bounding box center [288, 133] width 8 height 5
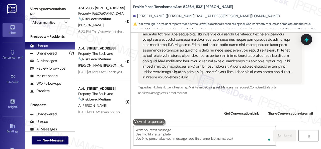
scroll to position [3118, 0]
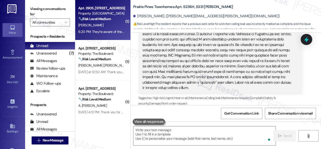
click at [105, 24] on div "M. Mclucas" at bounding box center [101, 25] width 47 height 6
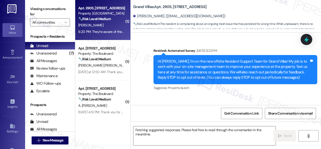
scroll to position [5857, 0]
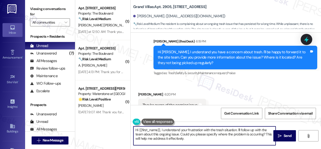
drag, startPoint x: 143, startPoint y: 129, endPoint x: 117, endPoint y: 126, distance: 25.7
click at [117, 126] on div "( 1 ) Apt. 5174, 4800 Skyline Dr Property: The Boulevard 🔧 Risk Level: Medium T…" at bounding box center [198, 74] width 246 height 149
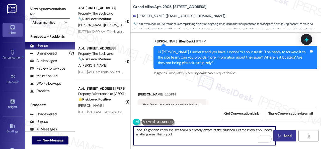
type textarea "I see. It's good to know the site team is already aware of the situation. Let m…"
click at [284, 135] on span "Send" at bounding box center [288, 135] width 8 height 5
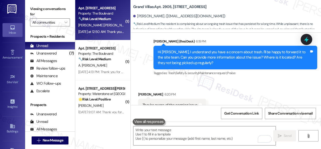
click at [113, 27] on div "D. Islas Gonzalez" at bounding box center [101, 25] width 47 height 6
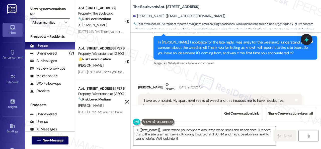
scroll to position [2788, 0]
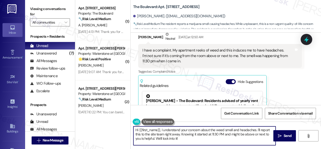
click at [257, 130] on textarea "Hi {{first_name}}, I understand your concern about the weed smell and headaches…" at bounding box center [204, 135] width 142 height 19
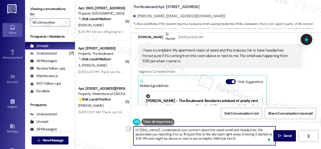
drag, startPoint x: 186, startPoint y: 135, endPoint x: 238, endPoint y: 141, distance: 52.3
click at [238, 141] on textarea "Hi {{first_name}}, I understand your concern about the weed smell and headaches…" at bounding box center [204, 135] width 142 height 19
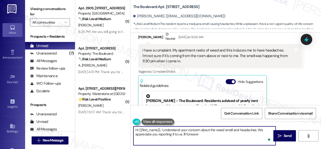
type textarea "Hi {{first_name}}, I understand your concern about the weed smell and headaches…"
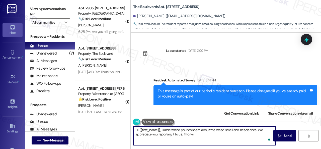
scroll to position [2788, 0]
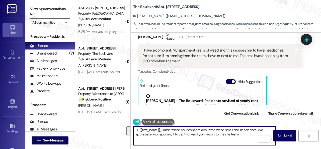
drag, startPoint x: 257, startPoint y: 128, endPoint x: 183, endPoint y: 134, distance: 74.0
click at [183, 134] on textarea "Hi {{first_name}}, I understand your concern about the weed smell and headaches…" at bounding box center [204, 135] width 142 height 19
drag, startPoint x: 164, startPoint y: 129, endPoint x: 197, endPoint y: 129, distance: 32.6
click at [197, 129] on textarea "Hi {{first_name}}, I understand your concern about the weed smell and headaches…" at bounding box center [204, 135] width 142 height 19
click at [194, 129] on textarea "Hi {{first_name}}, I understand your concern about the weed smell and headaches…" at bounding box center [204, 135] width 142 height 19
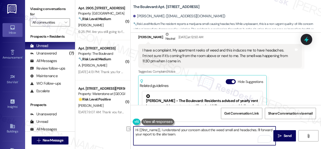
drag, startPoint x: 162, startPoint y: 131, endPoint x: 199, endPoint y: 128, distance: 37.5
click at [199, 128] on textarea "Hi {{first_name}}, I understand your concern about the weed smell and headaches…" at bounding box center [204, 135] width 142 height 19
drag, startPoint x: 218, startPoint y: 129, endPoint x: 240, endPoint y: 131, distance: 22.9
click at [240, 131] on textarea "Hi {{first_name}}, I'm sorry to hear about the weed smell and headaches. I'll f…" at bounding box center [204, 135] width 142 height 19
click at [153, 133] on textarea "Hi {{first_name}}, I'm sorry to hear about the weed smell in your apartment tha…" at bounding box center [204, 135] width 142 height 19
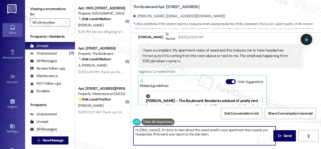
click at [208, 134] on textarea "Hi {{first_name}}, I'm sorry to hear about the weed smell in your apartment tha…" at bounding box center [204, 135] width 142 height 19
click at [211, 135] on textarea "Hi {{first_name}}, I'm sorry to hear about the weed smell in your apartment tha…" at bounding box center [204, 135] width 142 height 19
drag, startPoint x: 237, startPoint y: 135, endPoint x: 263, endPoint y: 132, distance: 25.5
click at [263, 132] on textarea "Hi {{first_name}}, I'm sorry to hear about the weed smell in your apartment tha…" at bounding box center [204, 135] width 142 height 19
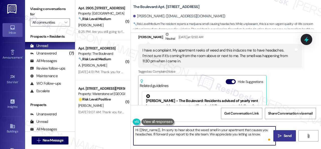
type textarea "Hi {{first_name}}, I'm sorry to hear about the weed smell in your apartment tha…"
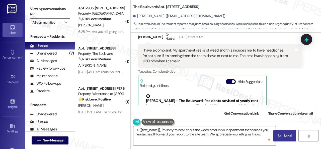
click at [287, 139] on button " Send" at bounding box center [285, 135] width 23 height 11
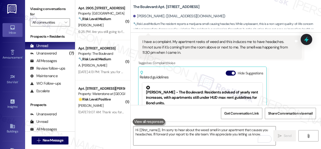
scroll to position [2759, 0]
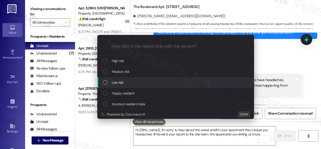
click at [115, 83] on span "Low risk" at bounding box center [118, 83] width 12 height 6
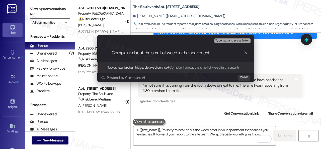
type input "Complaint about the smell of weed in the apartment."
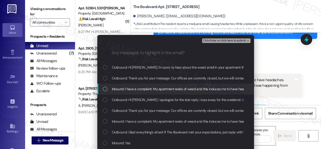
click at [139, 89] on span "Inbound: I have a complaint. My apartment reeks of weed and this induces me to …" at bounding box center [269, 89] width 314 height 6
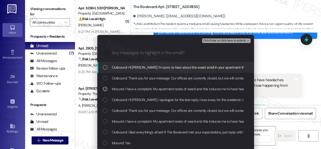
click at [214, 39] on span "Ctrl+Enter or click here to submit" at bounding box center [224, 41] width 43 height 4
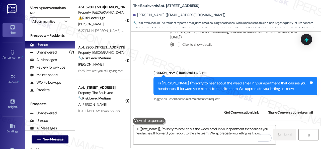
scroll to position [2, 0]
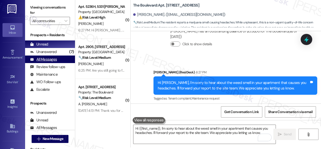
click at [44, 59] on div "All Messages" at bounding box center [43, 59] width 27 height 5
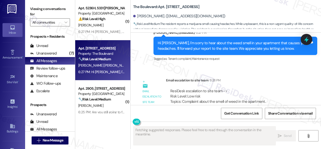
scroll to position [2979, 0]
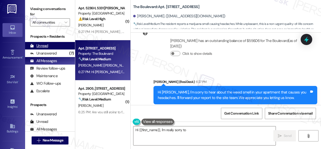
click at [42, 45] on div "Unread" at bounding box center [39, 45] width 18 height 5
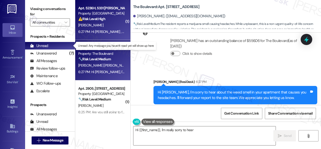
type textarea "Hi {{first_name}}, I'm really sorry to hear the"
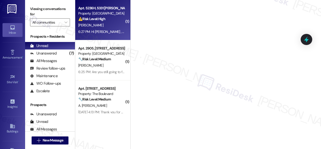
click at [113, 31] on div "6:27 PM: Hi Amanda , thank you for bringing this important matter to our attent…" at bounding box center [244, 31] width 333 height 5
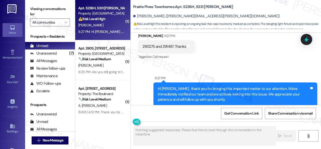
scroll to position [3350, 0]
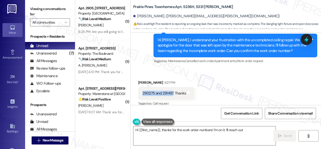
drag, startPoint x: 142, startPoint y: 87, endPoint x: 173, endPoint y: 87, distance: 30.9
click at [173, 91] on div "290275 and 291497. Thanks" at bounding box center [164, 93] width 45 height 5
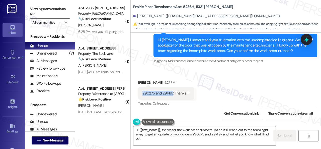
type textarea "Hi {{first_name}}, thanks for the work order numbers! I'm on it. I'll reach out…"
copy div "290275 and 291497"
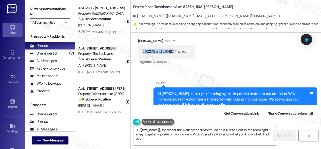
scroll to position [3391, 0]
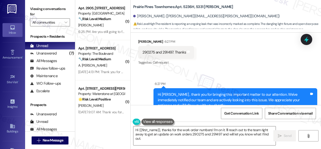
click at [147, 70] on div "Sent via SMS 6:27 PM Hi Amanda , thank you for bringing this important matter t…" at bounding box center [226, 96] width 190 height 53
drag, startPoint x: 142, startPoint y: 45, endPoint x: 173, endPoint y: 47, distance: 30.9
click at [173, 50] on div "290275 and 291497. Thanks" at bounding box center [164, 52] width 45 height 5
copy div "290275 and 291497"
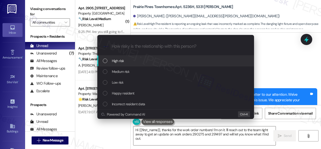
click at [117, 60] on span "High risk" at bounding box center [118, 61] width 12 height 6
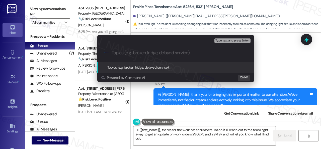
paste input "Follow-up on the closed work order 290275 and 291497"
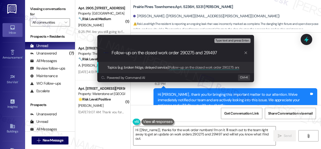
click at [290, 55] on div "Escalate Conversation High risk Topics (e.g. broken fridge, delayed service) An…" at bounding box center [160, 74] width 321 height 149
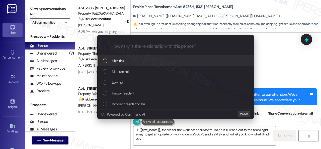
click at [117, 61] on span "High risk" at bounding box center [118, 61] width 12 height 6
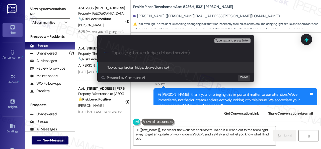
paste input "Follow-up on the closed work order 290275 and 291497"
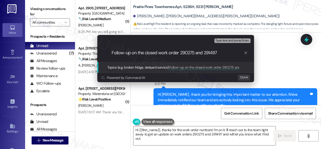
click at [283, 66] on div "Escalate Conversation High risk Topics (e.g. broken fridge, delayed service) An…" at bounding box center [160, 74] width 321 height 149
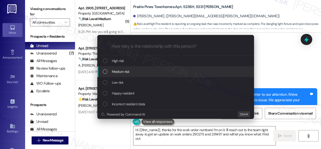
click at [116, 72] on span "Medium risk" at bounding box center [121, 72] width 18 height 6
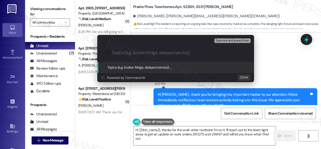
paste input "Follow-up on the closed work order 290275 and 291497"
type input "Follow-up on the closed work order 290275 and 291497"
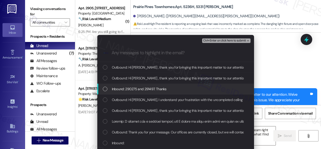
click at [128, 86] on span "Inbound: 290275 and 291497. Thanks" at bounding box center [139, 89] width 55 height 6
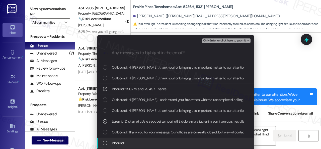
click at [119, 142] on span "Inbound:" at bounding box center [118, 143] width 13 height 6
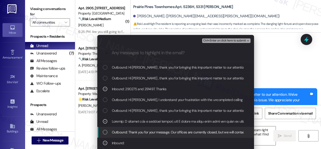
scroll to position [25, 0]
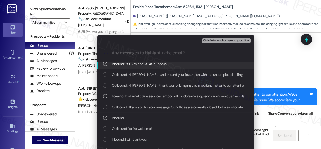
click at [213, 41] on span "Ctrl+Enter or click here to submit" at bounding box center [224, 41] width 43 height 4
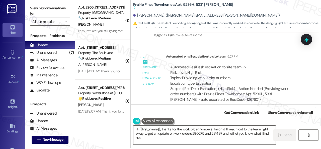
scroll to position [2, 0]
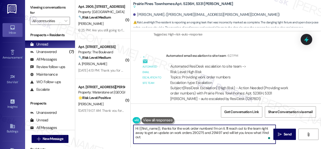
drag, startPoint x: 133, startPoint y: 128, endPoint x: 321, endPoint y: 157, distance: 189.8
click at [321, 149] on html "Inbox Go to Inbox Announcement • Send A Text Announcement Site Visit • Go to Si…" at bounding box center [160, 74] width 321 height 149
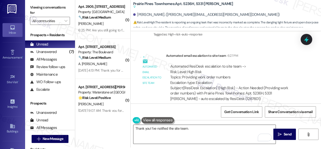
click at [246, 133] on textarea "Thank you! I've notified the site team." at bounding box center [204, 134] width 142 height 19
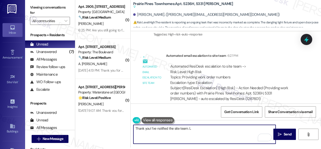
paste textarea "et me know if you have an update or need anything else."
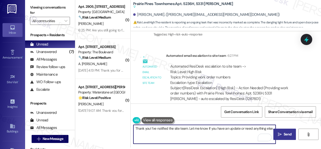
type textarea "Thank you! I've notified the site team. Let me know if you have an update or ne…"
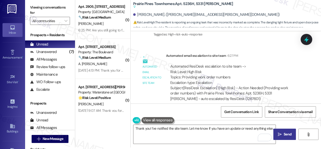
click at [284, 134] on span "Send" at bounding box center [288, 133] width 8 height 5
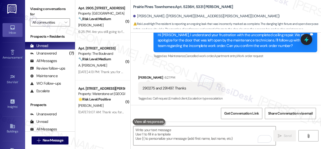
scroll to position [3350, 0]
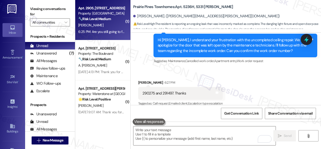
click at [102, 25] on div "[PERSON_NAME]" at bounding box center [101, 25] width 47 height 6
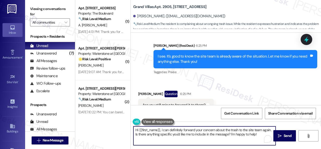
scroll to position [2, 0]
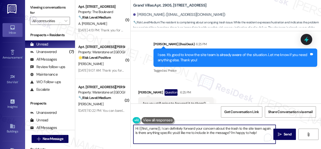
drag, startPoint x: 134, startPoint y: 129, endPoint x: 291, endPoint y: 159, distance: 159.6
click at [291, 149] on html "Inbox Go to Inbox Announcement • Send A Text Announcement Site Visit • Go to Si…" at bounding box center [160, 74] width 321 height 149
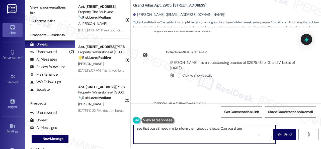
scroll to position [5823, 0]
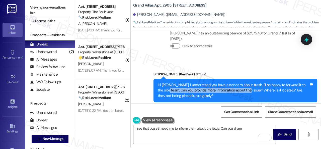
drag, startPoint x: 168, startPoint y: 74, endPoint x: 247, endPoint y: 71, distance: 79.3
click at [247, 82] on div "Hi Meagan, I understand you have a concern about trash. I'll be happy to forwar…" at bounding box center [234, 90] width 152 height 16
copy div "Can you provide more information about the issue?"
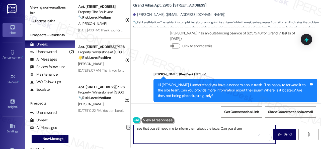
drag, startPoint x: 247, startPoint y: 129, endPoint x: 222, endPoint y: 129, distance: 25.4
click at [222, 129] on textarea "I see that you still need me to inform them about the issue. Can you share" at bounding box center [204, 134] width 142 height 19
paste textarea "provide more information about the issue?"
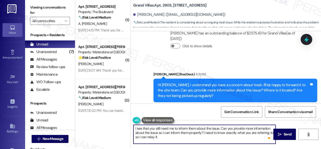
drag, startPoint x: 158, startPoint y: 137, endPoint x: 161, endPoint y: 136, distance: 3.4
click at [161, 136] on textarea "I see that you still need me to inform them about the issue. Can you provide mo…" at bounding box center [204, 134] width 142 height 19
type textarea "I see that you still need me to inform them about the issue. Can you provide mo…"
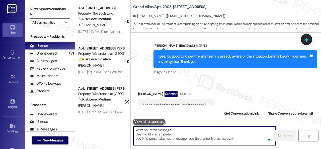
scroll to position [5994, 0]
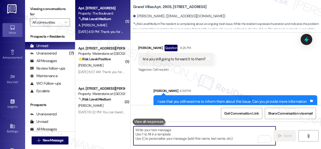
click at [107, 23] on div "A. O`Brien" at bounding box center [101, 25] width 47 height 6
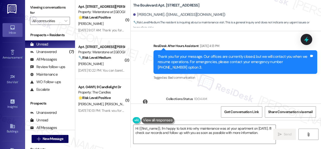
scroll to position [3303, 0]
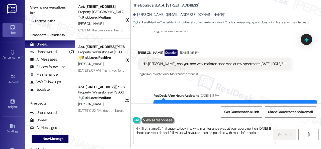
click at [248, 72] on div "Received via SMS Ashley O`Brien Question Aug 30, 2025 at 4:13 PM His Sarah, can…" at bounding box center [215, 64] width 160 height 36
click at [161, 128] on textarea "Hi {{first_name}}, I'm happy to look into why maintenance was at your apartment…" at bounding box center [204, 134] width 142 height 19
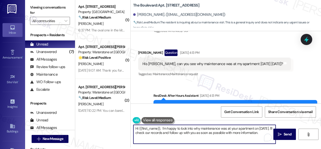
paste textarea "I apologize for the late reply because I am away during weekends."
drag, startPoint x: 234, startPoint y: 132, endPoint x: 267, endPoint y: 134, distance: 33.2
click at [266, 134] on textarea "Hi {{first_name}}, I apologize for the late reply because I am away during week…" at bounding box center [204, 134] width 142 height 19
click at [184, 136] on textarea "Hi {{first_name}}, I apologize for the late reply because I am away during week…" at bounding box center [204, 134] width 142 height 19
drag, startPoint x: 140, startPoint y: 137, endPoint x: 195, endPoint y: 131, distance: 55.8
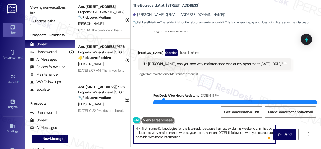
click at [196, 134] on textarea "Hi {{first_name}}, I apologize for the late reply because I am away during week…" at bounding box center [204, 134] width 142 height 19
click at [192, 137] on textarea "Hi {{first_name}}, I apologize for the late reply because I am away during week…" at bounding box center [204, 134] width 142 height 19
drag, startPoint x: 192, startPoint y: 137, endPoint x: 140, endPoint y: 136, distance: 52.5
click at [140, 136] on textarea "Hi {{first_name}}, I apologize for the late reply because I am away during week…" at bounding box center [204, 134] width 142 height 19
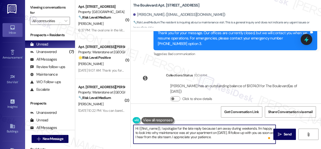
scroll to position [3378, 0]
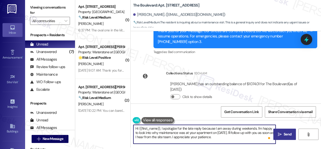
type textarea "Hi {{first_name}}, I apologize for the late reply because I am away during week…"
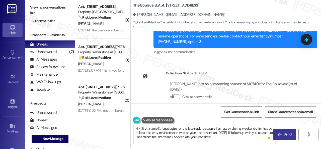
click at [280, 134] on icon "" at bounding box center [280, 134] width 4 height 4
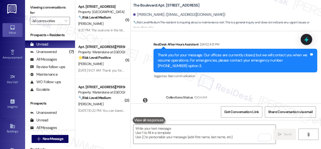
scroll to position [3323, 0]
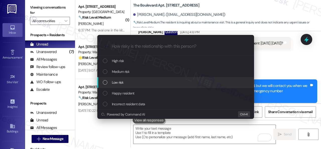
click at [118, 82] on span "Low risk" at bounding box center [118, 83] width 12 height 6
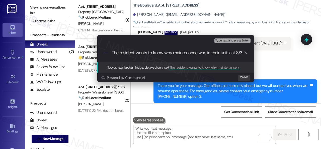
scroll to position [0, 0]
type input "The resident wants to know why maintenance was in their unit last 8/30."
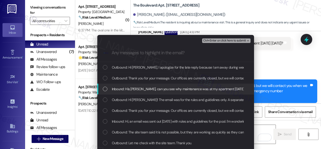
click at [151, 90] on span "Inbound: His Sarah, can you see why maintenance was at my apartment today 8/30/…" at bounding box center [184, 89] width 144 height 6
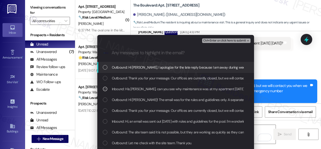
click at [214, 40] on span "Ctrl+Enter or click here to submit" at bounding box center [224, 41] width 43 height 4
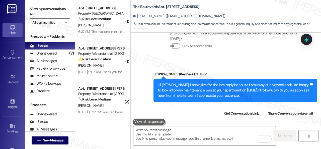
scroll to position [3431, 0]
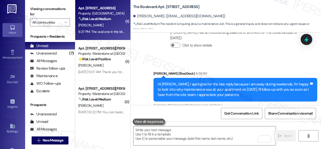
click at [111, 29] on div "6:37 PM: The oval one in the kitchen only half of it works and one of the small…" at bounding box center [101, 32] width 47 height 6
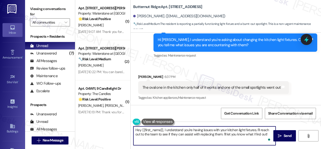
scroll to position [2, 0]
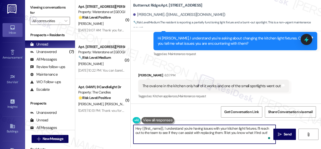
drag, startPoint x: 134, startPoint y: 130, endPoint x: 285, endPoint y: 159, distance: 154.3
click at [285, 149] on html "Inbox Go to Inbox Announcement • Send A Text Announcement Site Visit • Go to Si…" at bounding box center [160, 74] width 321 height 149
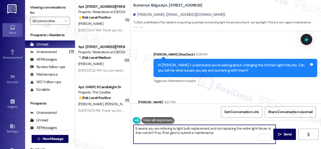
scroll to position [780, 0]
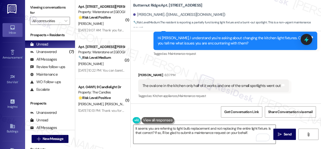
click at [221, 141] on textarea "It seems you are referring to light bulb replacement and not replacing the enti…" at bounding box center [204, 134] width 142 height 19
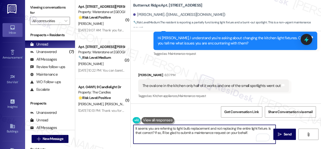
paste textarea "Note: Due to limited availability, our maintenance team isn't able to call or s…"
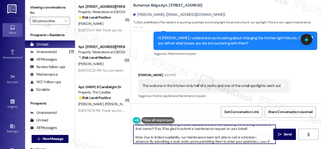
scroll to position [0, 0]
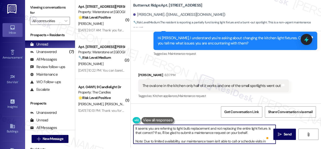
click at [256, 133] on textarea "It seems you are referring to light bulb replacement and not replacing the enti…" at bounding box center [204, 134] width 142 height 19
type textarea "It seems you are referring to light bulb replacement and not replacing the enti…"
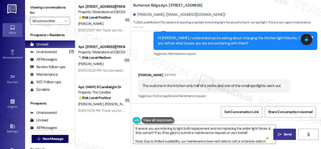
click at [283, 135] on span "Send" at bounding box center [288, 133] width 10 height 5
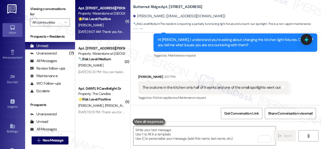
click at [107, 25] on div "J. Bowman" at bounding box center [101, 25] width 47 height 6
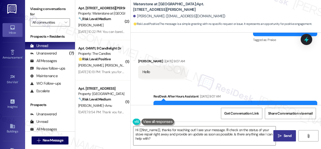
click at [257, 61] on div "Received via SMS Jo-Beth Bowman Aug 30, 2025 at 9:07 AM Hello Tags and notes" at bounding box center [226, 64] width 190 height 35
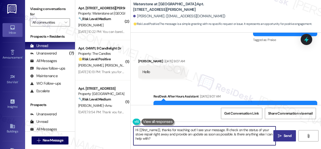
click at [161, 130] on textarea "Hi {{first_name}}, thanks for reaching out! I see your message. I'll check on t…" at bounding box center [204, 135] width 142 height 19
drag, startPoint x: 161, startPoint y: 130, endPoint x: 164, endPoint y: 139, distance: 9.2
click at [164, 139] on textarea "Hi {{first_name}}, thanks for reaching out! I see your message. I'll check on t…" at bounding box center [204, 135] width 142 height 19
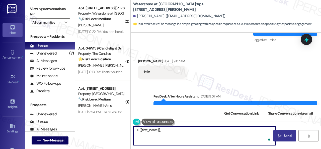
paste textarea "I apologize for the late reply because I am away during weekends. Please don’t …"
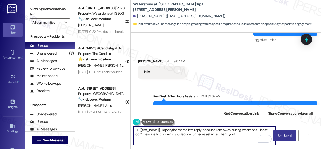
type textarea "Hi {{first_name}}, I apologize for the late reply because I am away during week…"
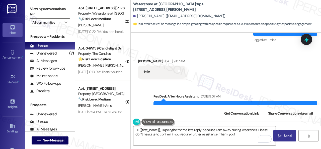
drag, startPoint x: 285, startPoint y: 138, endPoint x: 282, endPoint y: 132, distance: 6.5
click at [286, 138] on span "Send" at bounding box center [288, 135] width 8 height 5
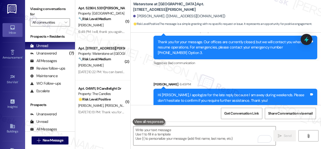
scroll to position [1630, 0]
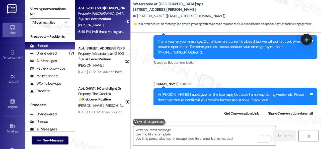
click at [111, 24] on div "[PERSON_NAME]" at bounding box center [101, 25] width 47 height 6
type textarea "Fetching suggested responses. Please feel free to read through the conversation…"
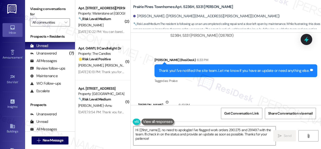
scroll to position [3628, 0]
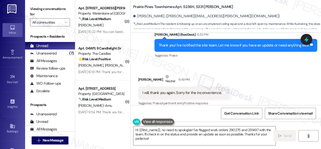
drag, startPoint x: 108, startPoint y: 122, endPoint x: 104, endPoint y: 119, distance: 5.8
click at [107, 121] on div "( 2 ) Apt. 14102, 6855 S Mason Rd Property: Waterstone at Cinco Ranch 🔧 Risk Le…" at bounding box center [198, 74] width 246 height 149
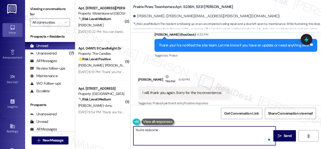
type textarea "You're welcome!"
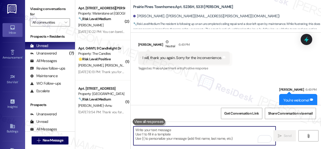
scroll to position [2, 0]
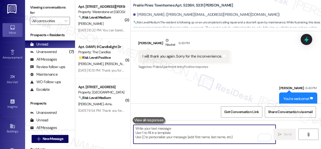
click at [106, 26] on div "C. Crespo" at bounding box center [101, 24] width 47 height 6
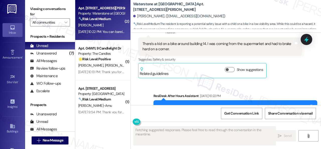
scroll to position [2602, 0]
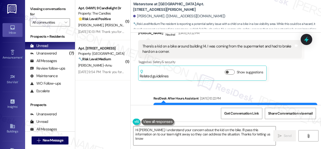
type textarea "Hi Carlos, I understand your concern about the kid on the bike. I'll pass this …"
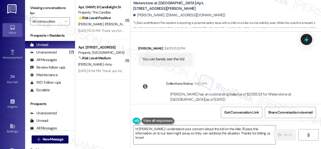
scroll to position [2, 0]
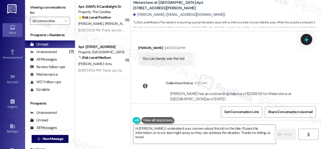
click at [266, 102] on div "Click to show details" at bounding box center [233, 107] width 127 height 11
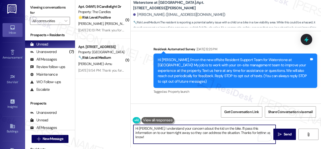
scroll to position [2653, 0]
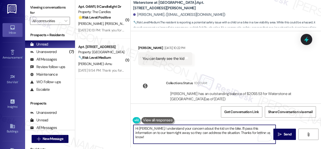
click at [150, 127] on textarea "Hi [PERSON_NAME], I understand your concern about the kid on the bike. I'll pas…" at bounding box center [204, 134] width 142 height 19
click at [245, 128] on textarea "Hi [PERSON_NAME], I apologize for the late reply because I am away during weeke…" at bounding box center [204, 134] width 142 height 19
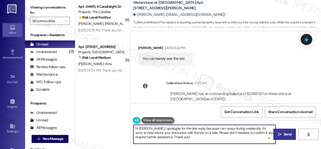
type textarea "Hi [PERSON_NAME], I apologize for the late reply because I am away during weeke…"
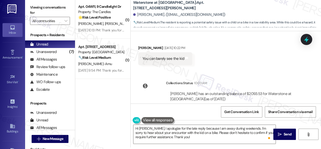
click at [286, 141] on div "Hi [PERSON_NAME], I apologize for the late reply because I am away during weeke…" at bounding box center [226, 139] width 190 height 38
click at [214, 138] on textarea "Hi [PERSON_NAME], I apologize for the late reply because I am away during weeke…" at bounding box center [204, 134] width 142 height 19
click at [281, 136] on span " Send" at bounding box center [285, 133] width 16 height 5
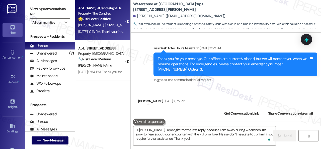
click at [112, 22] on div "🌟 Risk Level: Positive The message 'Y.}' lacks context but appears to be a brie…" at bounding box center [101, 18] width 46 height 5
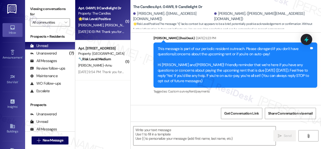
type textarea "Fetching suggested responses. Please feel free to read through the conversation…"
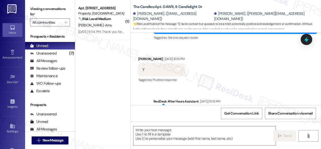
scroll to position [259, 0]
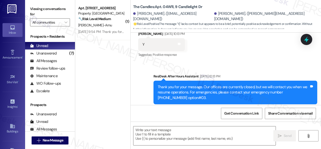
drag, startPoint x: 141, startPoint y: 67, endPoint x: 147, endPoint y: 89, distance: 22.9
click at [142, 67] on div "Sent via SMS ResiDesk After Hours Assistant [DATE] 10:13 PM Thank you for your …" at bounding box center [226, 88] width 190 height 53
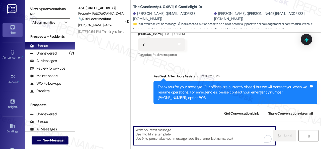
paste textarea "We're glad to hear everything’s taken care of. If your experience at {{property…"
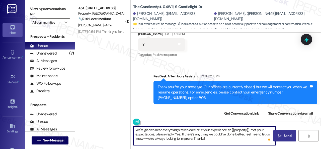
type textarea "We're glad to hear everything’s taken care of. If your experience at {{property…"
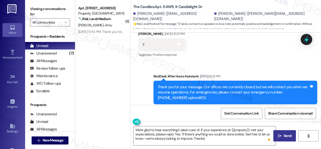
click at [284, 135] on span "Send" at bounding box center [288, 135] width 8 height 5
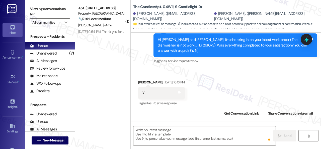
scroll to position [206, 0]
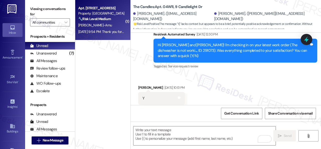
click at [108, 27] on div "[PERSON_NAME]-Amu" at bounding box center [101, 25] width 47 height 6
type textarea "Fetching suggested responses. Please feel free to read through the conversation…"
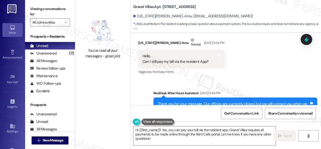
scroll to position [6036, 0]
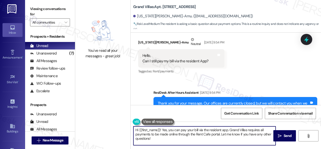
click at [162, 129] on textarea "Hi {{first_name}}! Yes, you can pay your bill via the resident app. Grand Villa…" at bounding box center [204, 135] width 142 height 19
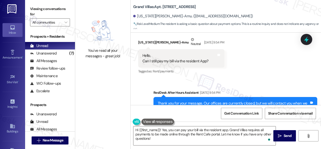
click at [268, 64] on div "Received via SMS [US_STATE][PERSON_NAME]-Amu Neutral [DATE] 9:54 PM Hello, Can …" at bounding box center [226, 52] width 190 height 53
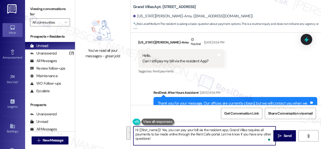
drag, startPoint x: 162, startPoint y: 129, endPoint x: 174, endPoint y: 141, distance: 16.9
click at [174, 141] on textarea "Hi {{first_name}}! Yes, you can pay your bill via the resident app. Grand Villa…" at bounding box center [204, 135] width 142 height 19
paste textarea "I apologize for the late reply because I am away during weekends. Please don’t …"
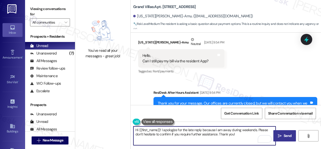
type textarea "Hi {{first_name}}! I apologize for the late reply because I am away during week…"
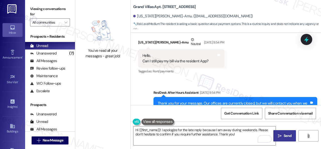
click at [286, 135] on span "Send" at bounding box center [288, 135] width 8 height 5
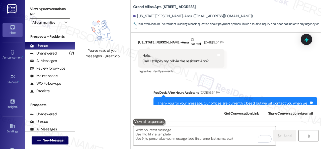
scroll to position [6008, 0]
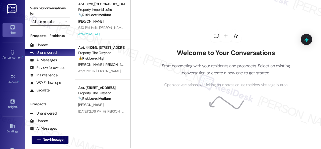
scroll to position [2, 0]
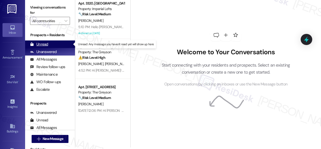
click at [41, 44] on div "Unread" at bounding box center [39, 44] width 18 height 5
